Goal: Task Accomplishment & Management: Use online tool/utility

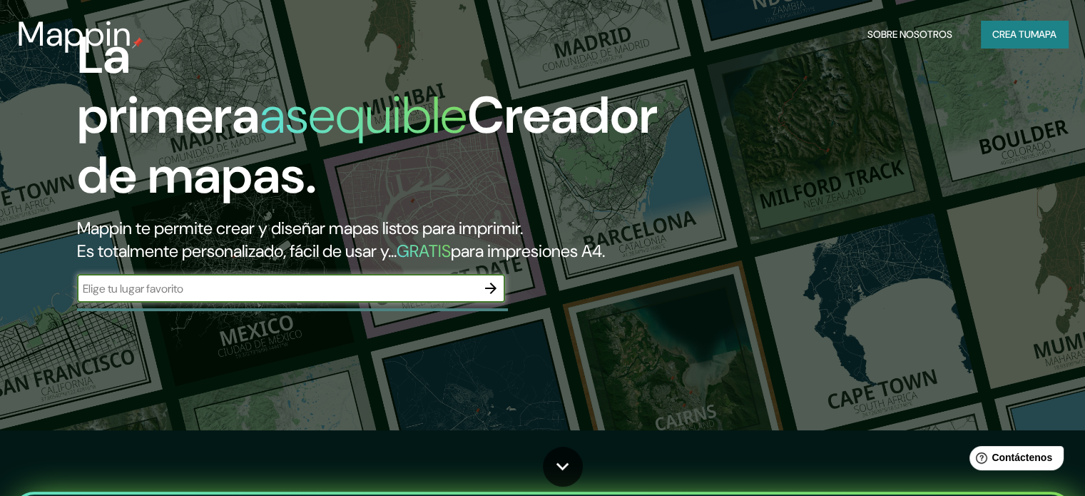
scroll to position [71, 0]
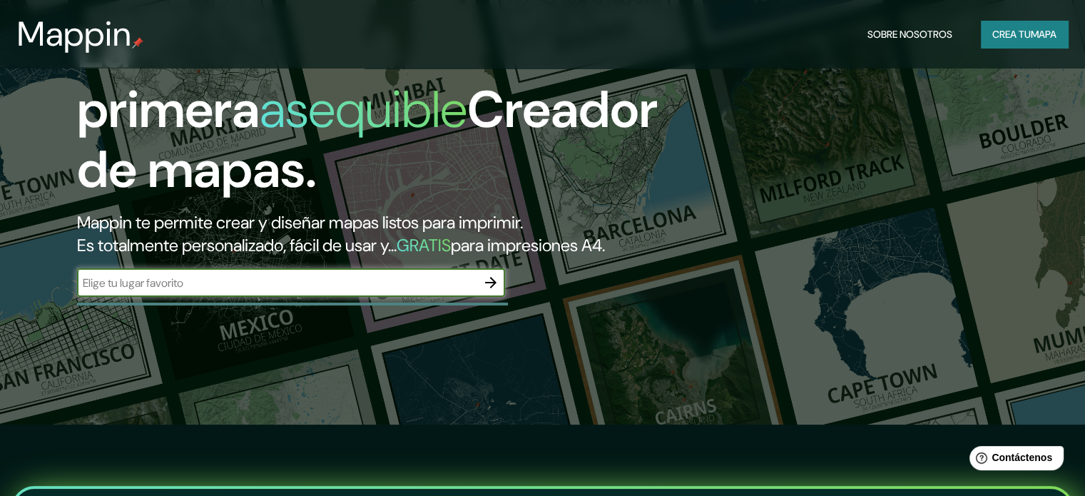
click at [324, 297] on div "​" at bounding box center [291, 282] width 428 height 29
type input "centro cultural [PERSON_NAME]"
click at [486, 291] on icon "button" at bounding box center [490, 282] width 17 height 17
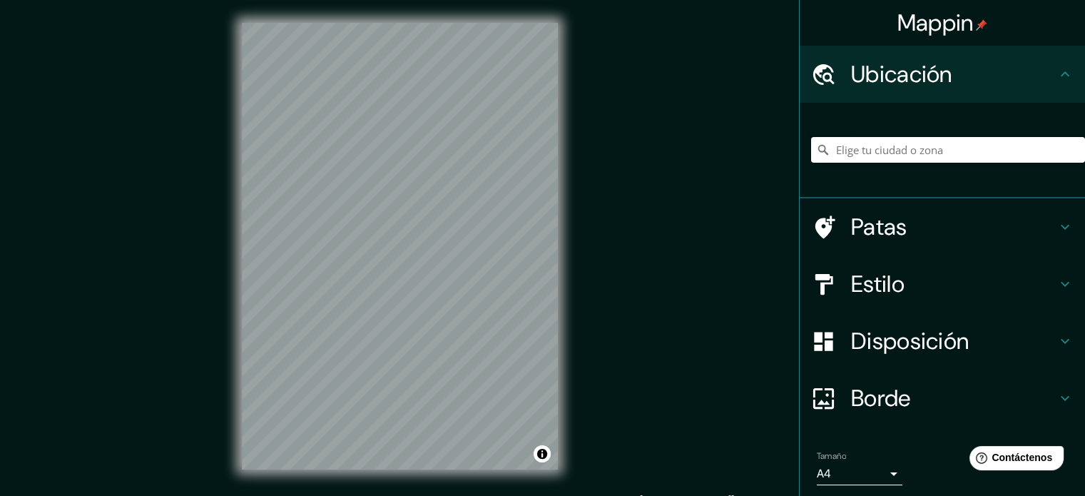
click at [924, 150] on input "Elige tu ciudad o zona" at bounding box center [948, 150] width 274 height 26
click at [841, 150] on input "Rua [PERSON_NAME], [PERSON_NAME], [GEOGRAPHIC_DATA] - [GEOGRAPHIC_DATA], 21240-…" at bounding box center [948, 150] width 274 height 26
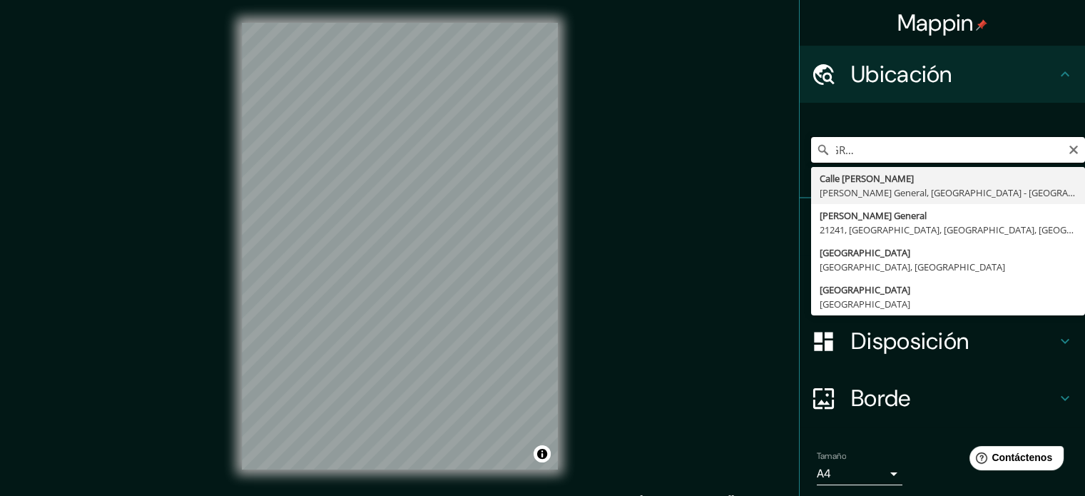
scroll to position [0, 208]
drag, startPoint x: 983, startPoint y: 150, endPoint x: 1047, endPoint y: 154, distance: 63.6
click at [1047, 154] on input "[PERSON_NAME], [PERSON_NAME], [GEOGRAPHIC_DATA] - [GEOGRAPHIC_DATA], 21240-800,…" at bounding box center [948, 150] width 274 height 26
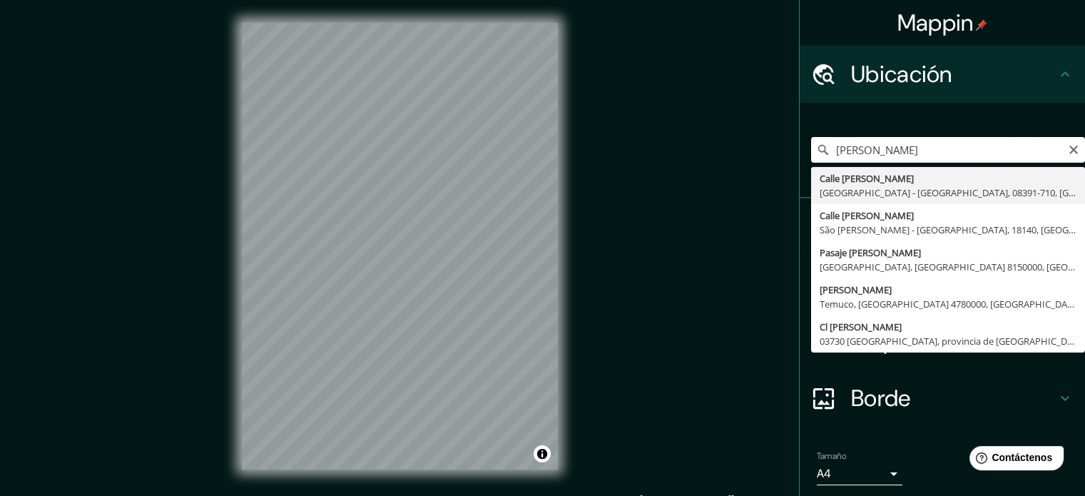
click at [968, 155] on input "[PERSON_NAME]" at bounding box center [948, 150] width 274 height 26
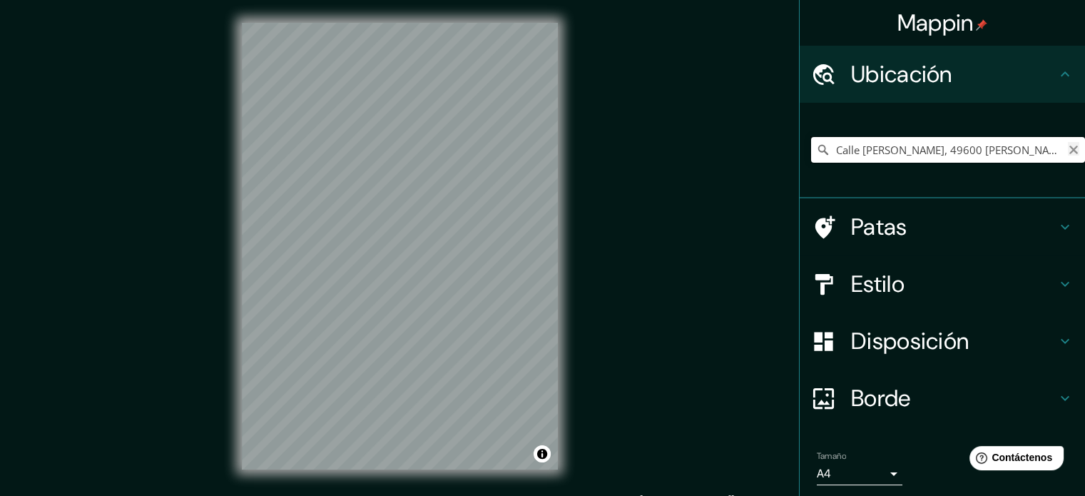
type input "Calle [PERSON_NAME], 49600 [PERSON_NAME], [GEOGRAPHIC_DATA][PERSON_NAME], [GEOG…"
click at [1069, 149] on icon "Claro" at bounding box center [1073, 149] width 9 height 9
click at [913, 153] on input "Elige tu ciudad o zona" at bounding box center [948, 150] width 274 height 26
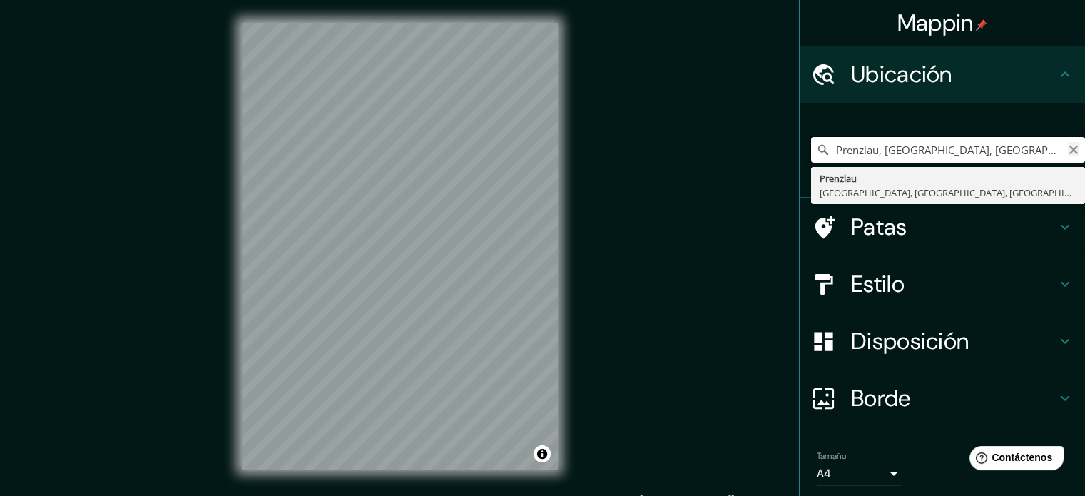
type input "Prenzlau, [GEOGRAPHIC_DATA], [GEOGRAPHIC_DATA], [GEOGRAPHIC_DATA]"
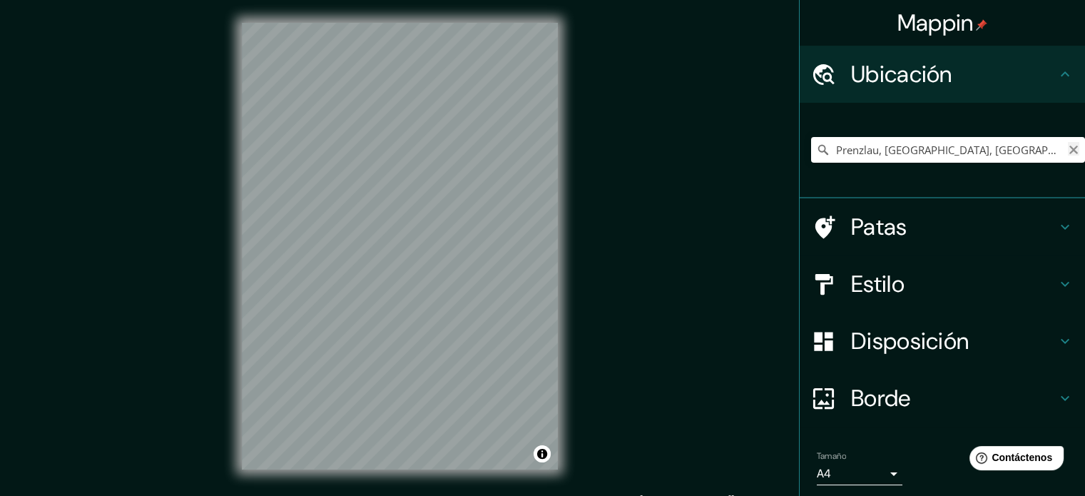
click at [1069, 148] on icon "Claro" at bounding box center [1073, 149] width 9 height 9
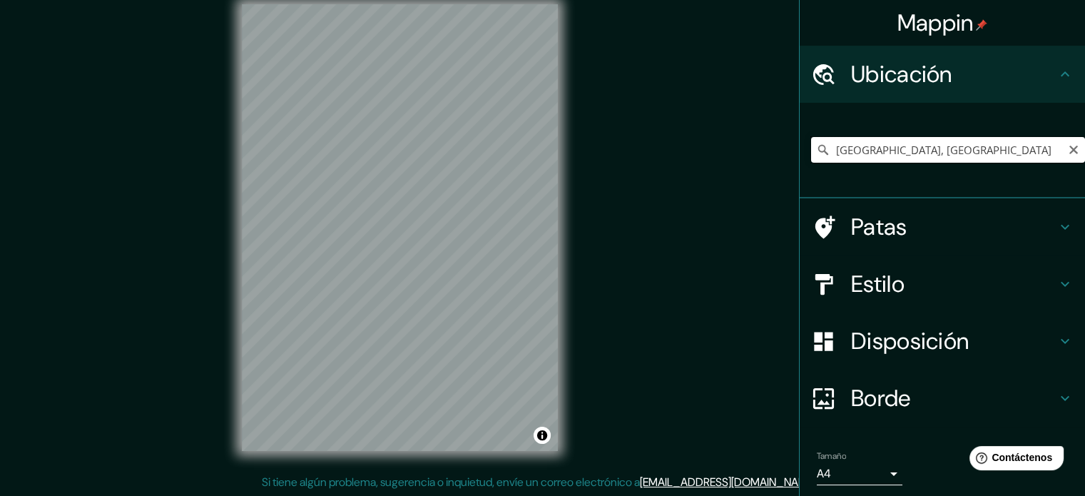
click at [946, 145] on input "[GEOGRAPHIC_DATA], [GEOGRAPHIC_DATA]" at bounding box center [948, 150] width 274 height 26
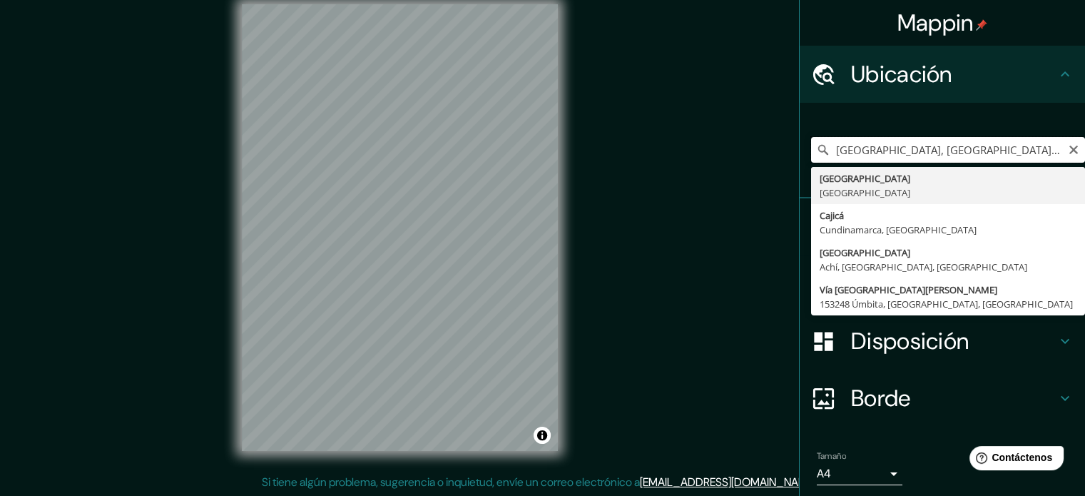
type input "[GEOGRAPHIC_DATA], [GEOGRAPHIC_DATA]"
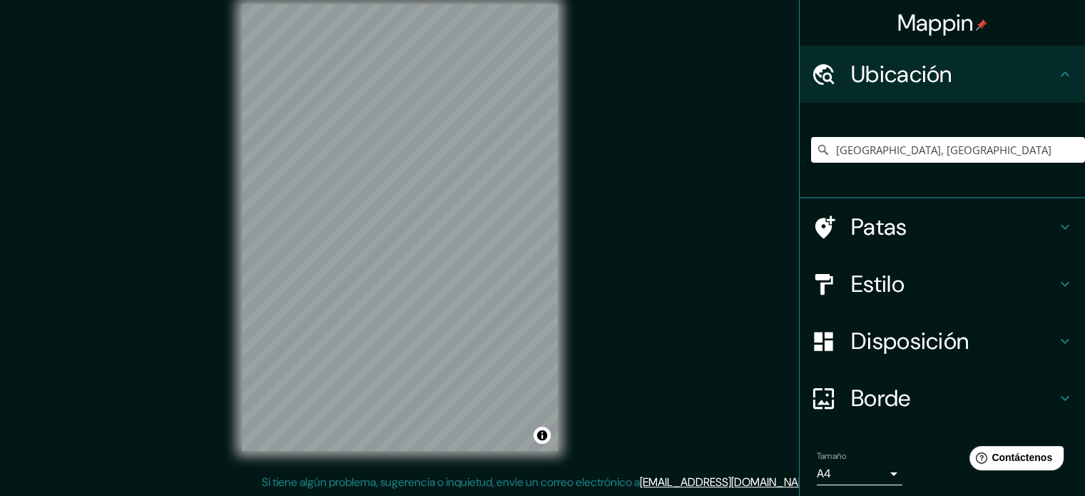
click at [589, 225] on div "Mappin Ubicación [GEOGRAPHIC_DATA], [GEOGRAPHIC_DATA] [GEOGRAPHIC_DATA] [GEOGRA…" at bounding box center [542, 238] width 1085 height 515
click at [178, 292] on div "Mappin Ubicación [GEOGRAPHIC_DATA], [GEOGRAPHIC_DATA] [GEOGRAPHIC_DATA] [GEOGRA…" at bounding box center [542, 238] width 1085 height 515
click at [625, 200] on div "Mappin Ubicación [GEOGRAPHIC_DATA], [GEOGRAPHIC_DATA] [GEOGRAPHIC_DATA] [GEOGRA…" at bounding box center [542, 238] width 1085 height 515
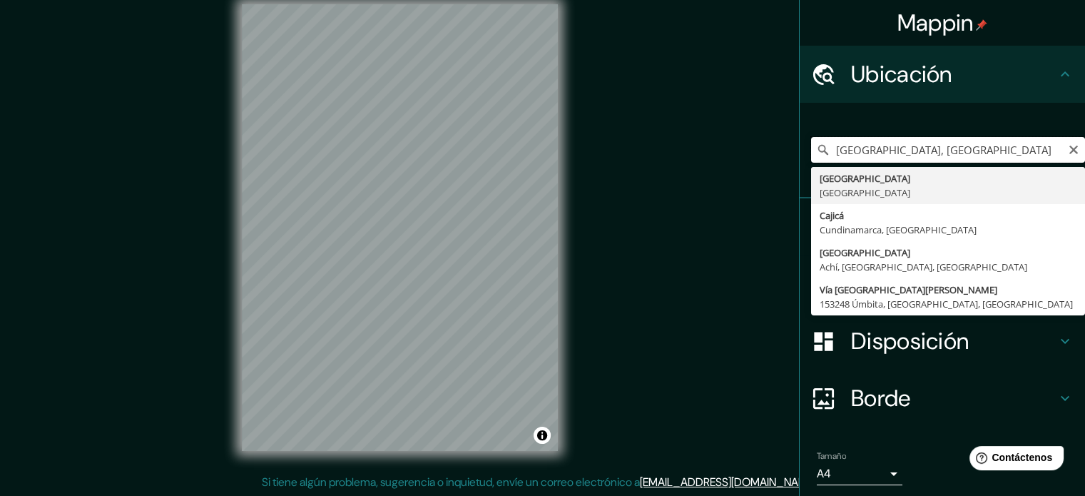
drag, startPoint x: 946, startPoint y: 150, endPoint x: 1025, endPoint y: 158, distance: 80.2
click at [949, 152] on input "[GEOGRAPHIC_DATA], [GEOGRAPHIC_DATA]" at bounding box center [948, 150] width 274 height 26
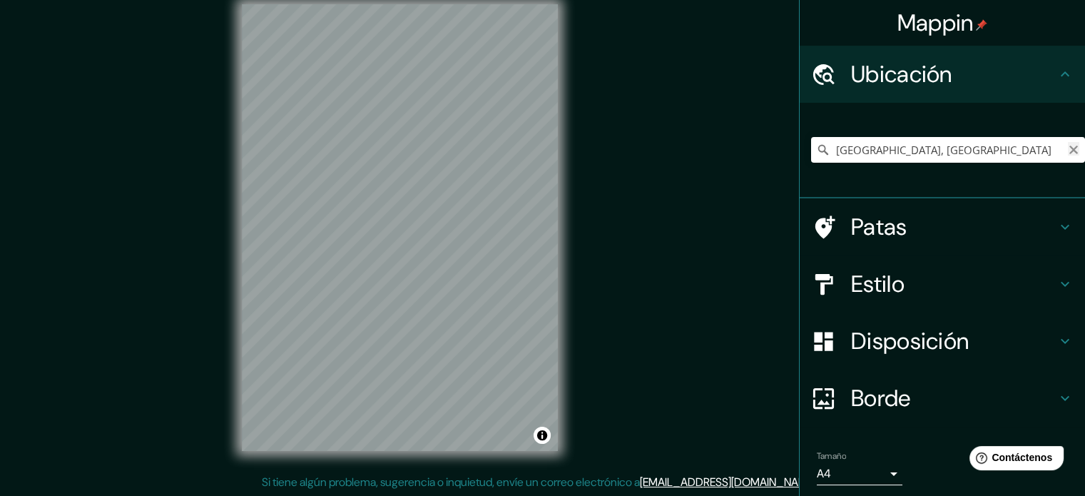
click at [1069, 149] on icon "Claro" at bounding box center [1073, 149] width 9 height 9
paste input "Cl. [STREET_ADDRESS]"
type input "[STREET_ADDRESS]"
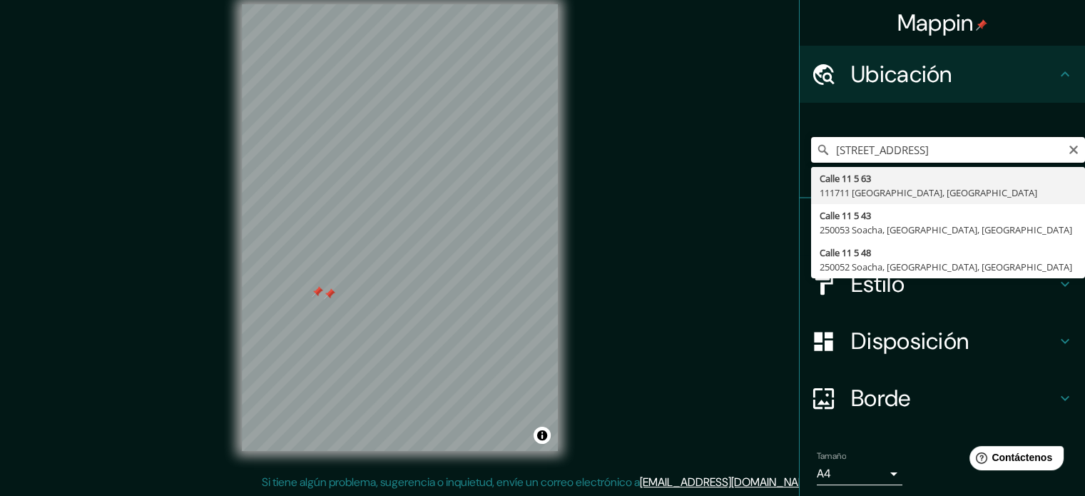
click at [1034, 157] on input "[STREET_ADDRESS]" at bounding box center [948, 150] width 274 height 26
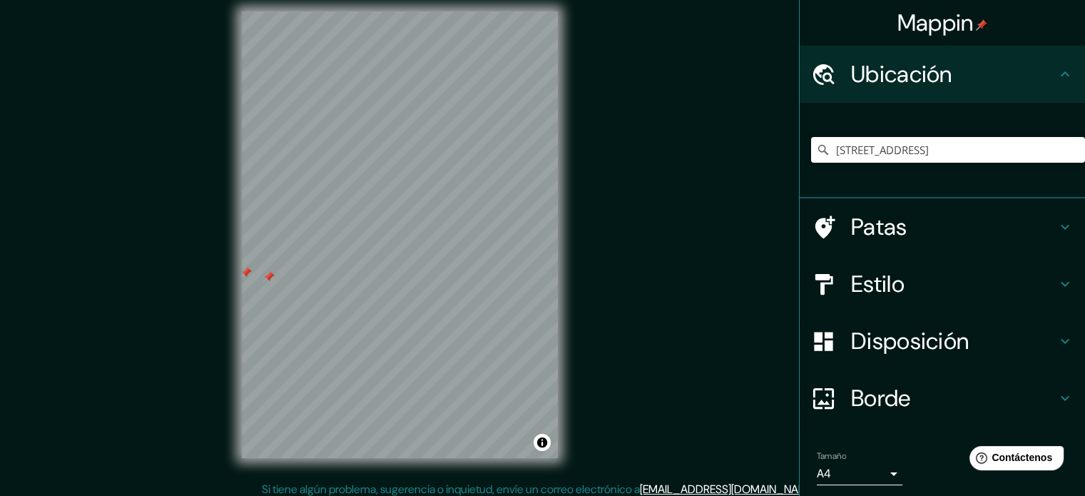
scroll to position [0, 0]
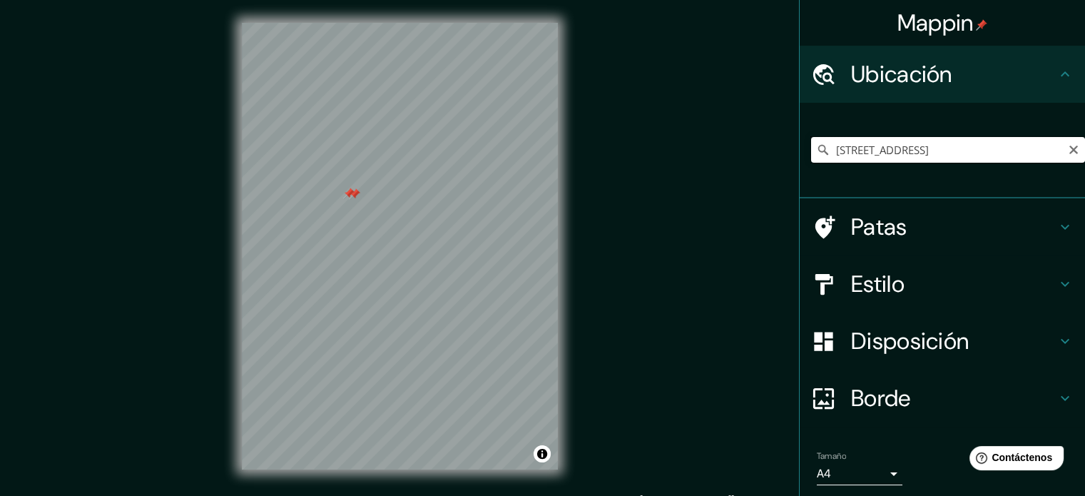
click at [1045, 153] on input "[STREET_ADDRESS]" at bounding box center [948, 150] width 274 height 26
click at [411, 243] on div at bounding box center [405, 237] width 11 height 11
click at [382, 179] on div at bounding box center [382, 179] width 11 height 11
click at [394, 183] on div at bounding box center [396, 182] width 11 height 11
click at [1028, 277] on h4 "Estilo" at bounding box center [953, 284] width 205 height 29
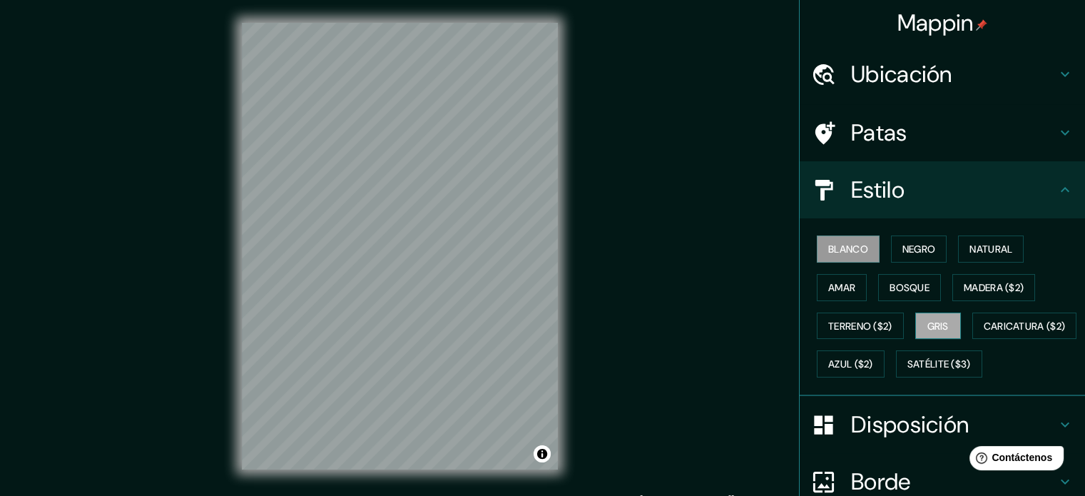
click at [940, 327] on font "Gris" at bounding box center [937, 325] width 21 height 13
